Goal: Check status: Check status

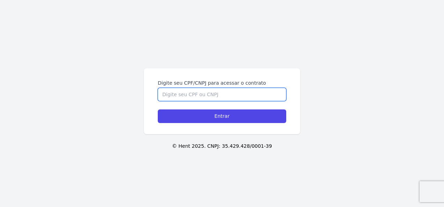
click at [212, 94] on input "Digite seu CPF/CNPJ para acessar o contrato" at bounding box center [222, 94] width 129 height 13
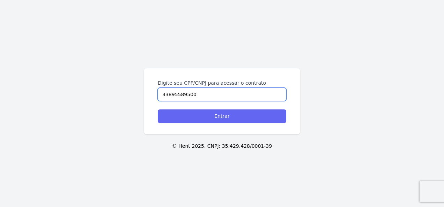
type input "33895589500"
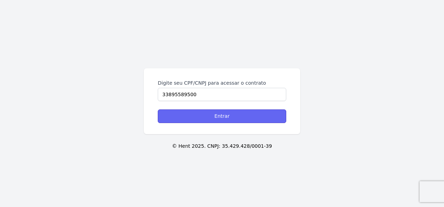
click at [225, 116] on input "Entrar" at bounding box center [222, 117] width 129 height 14
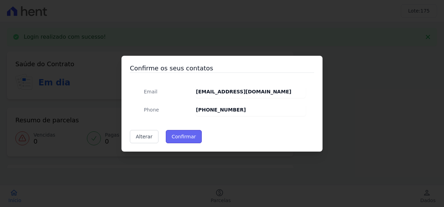
click at [183, 138] on button "Confirmar" at bounding box center [184, 136] width 36 height 13
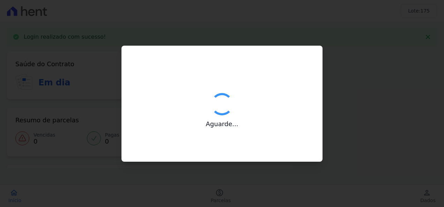
type input "Contatos confirmados com sucesso."
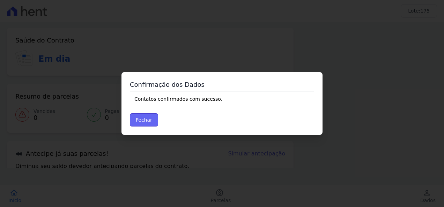
click at [142, 121] on button "Fechar" at bounding box center [144, 119] width 28 height 13
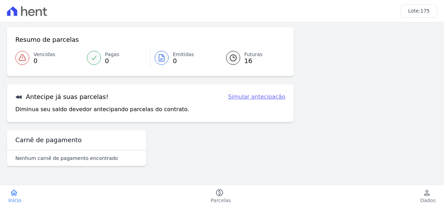
scroll to position [66, 0]
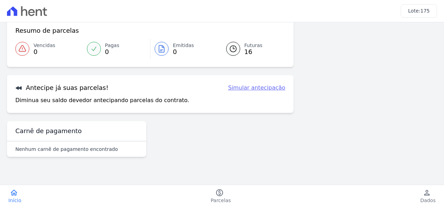
click at [249, 47] on span "Futuras" at bounding box center [253, 45] width 18 height 7
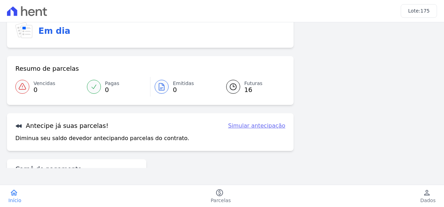
scroll to position [66, 0]
